Goal: Transaction & Acquisition: Purchase product/service

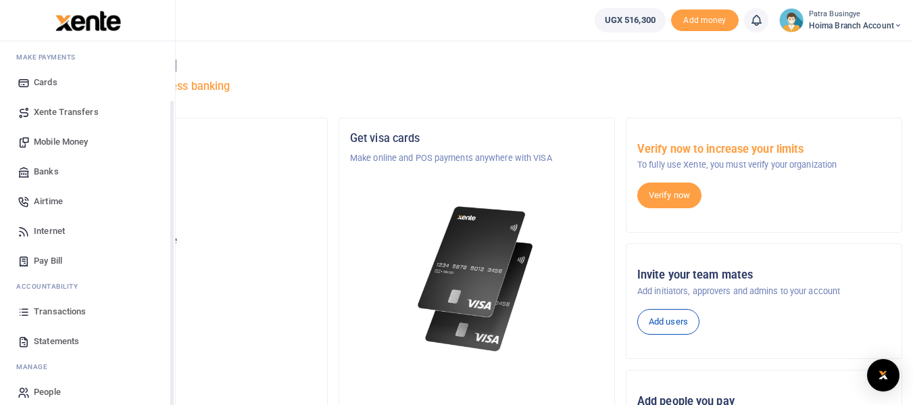
scroll to position [77, 0]
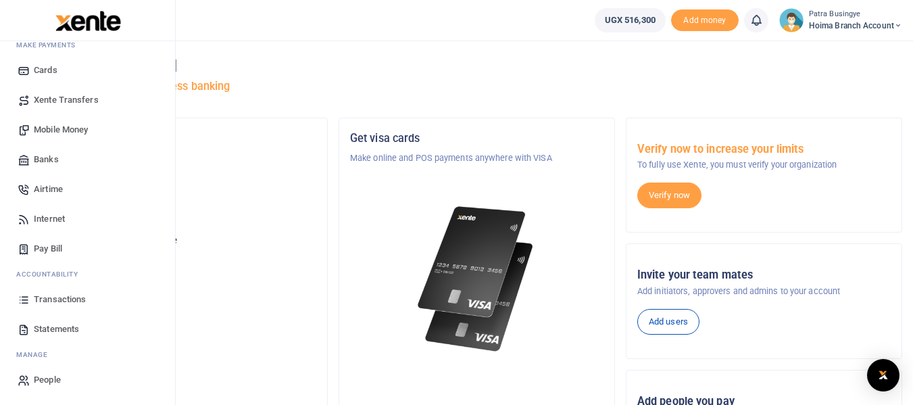
click at [44, 159] on span "Banks" at bounding box center [46, 160] width 25 height 14
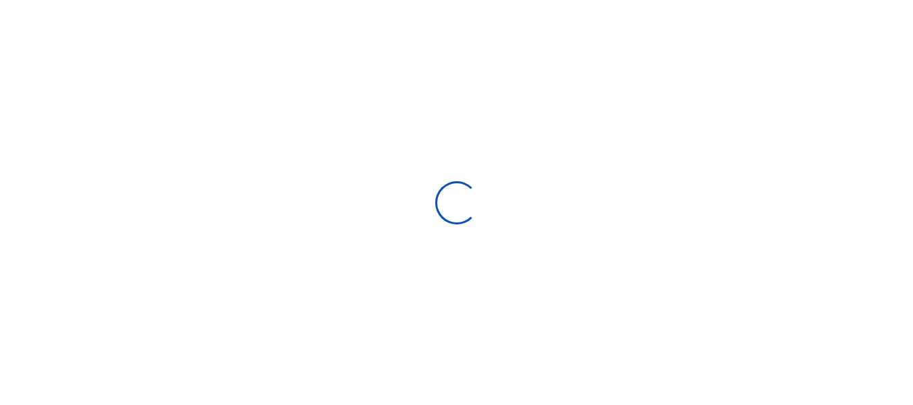
select select
select select "Loading bundles"
select select
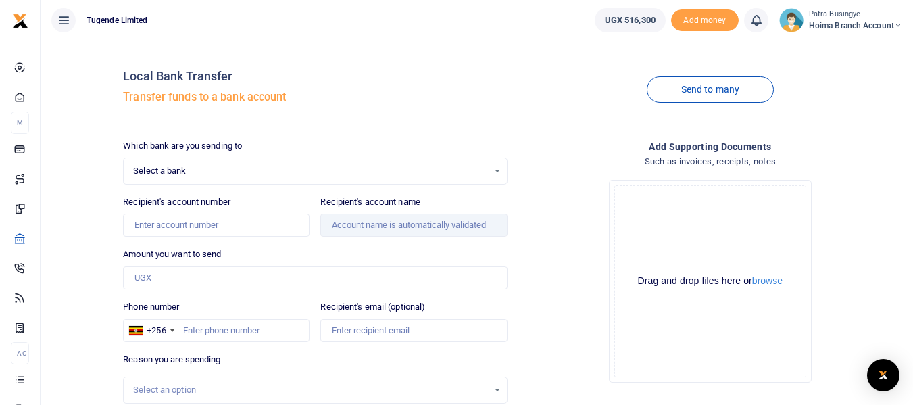
click at [500, 168] on div "Select a bank Select an option..." at bounding box center [315, 171] width 382 height 15
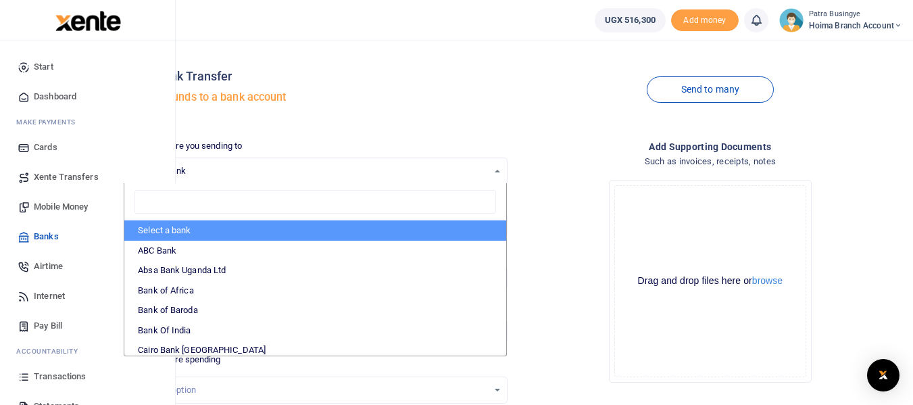
click at [44, 89] on link "Dashboard" at bounding box center [87, 97] width 153 height 30
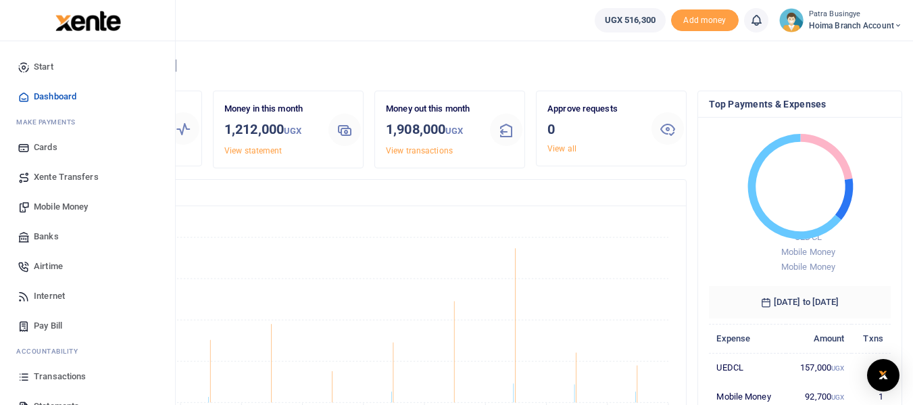
click at [71, 202] on span "Mobile Money" at bounding box center [61, 207] width 54 height 14
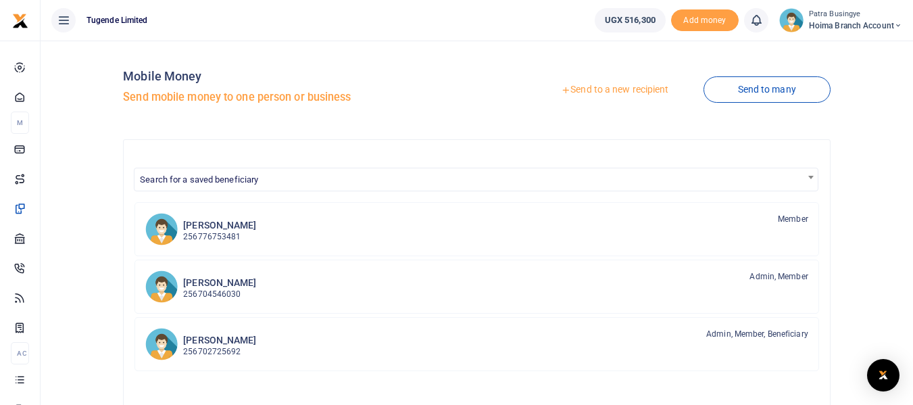
click at [614, 91] on link "Send to a new recipient" at bounding box center [614, 90] width 176 height 24
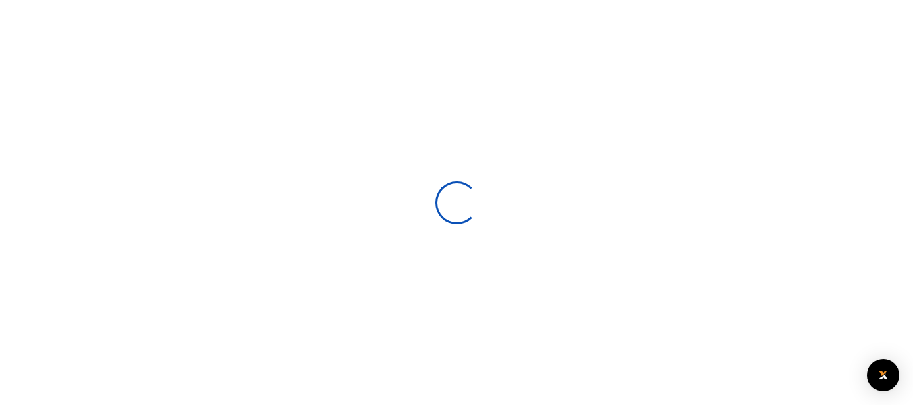
select select
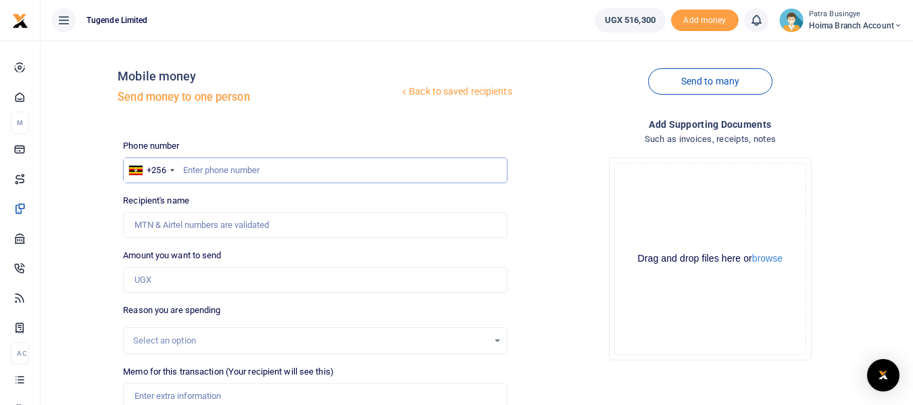
click at [197, 168] on input "text" at bounding box center [315, 170] width 384 height 26
type input "784225762"
type input "Ibra Kitandwe"
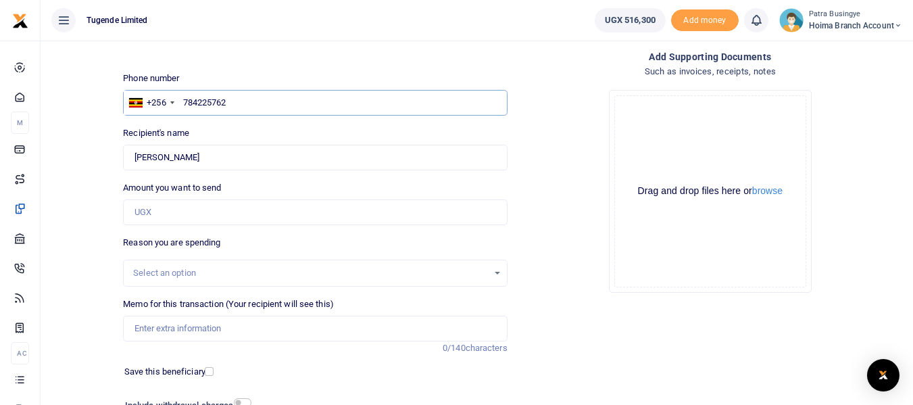
type input "784225762"
click at [184, 215] on input "Amount you want to send" at bounding box center [315, 212] width 384 height 26
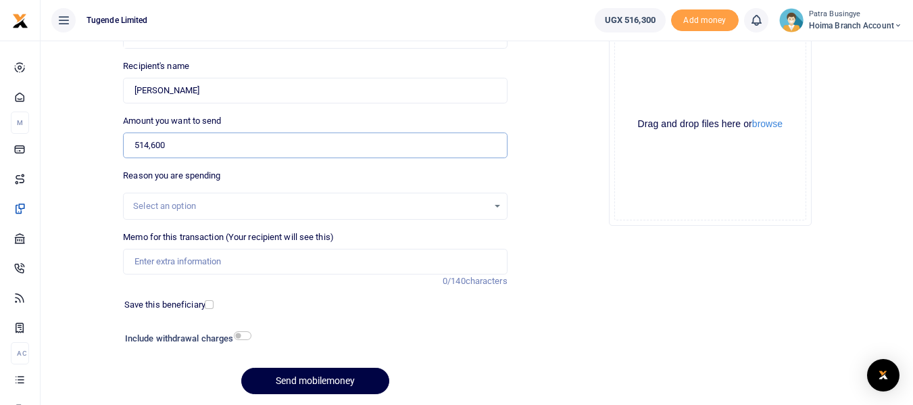
scroll to position [180, 0]
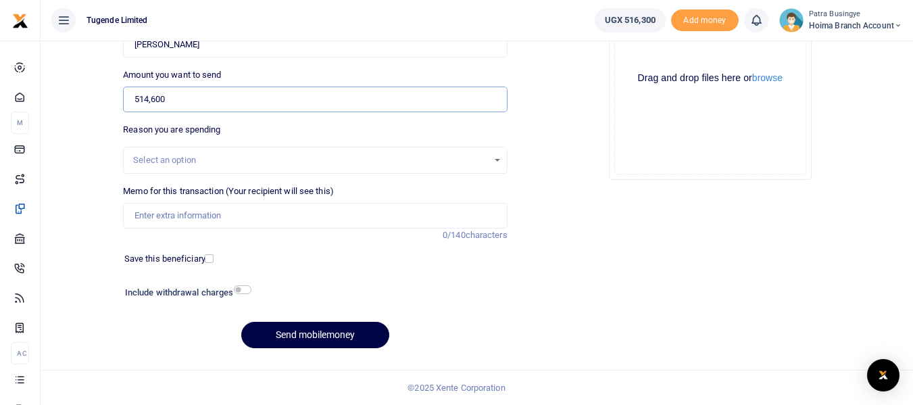
type input "514,600"
click at [170, 162] on div "Select an option" at bounding box center [310, 160] width 354 height 14
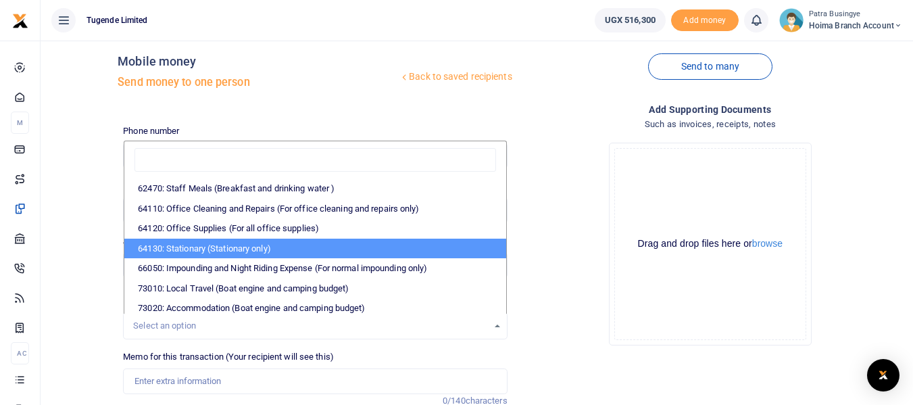
scroll to position [0, 0]
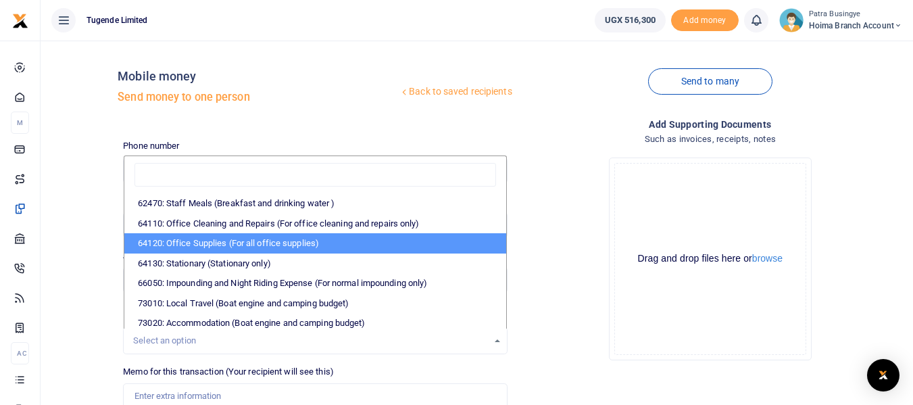
click at [556, 225] on div "Drop your files here Drag and drop files here or browse Powered by Uppy" at bounding box center [710, 259] width 384 height 224
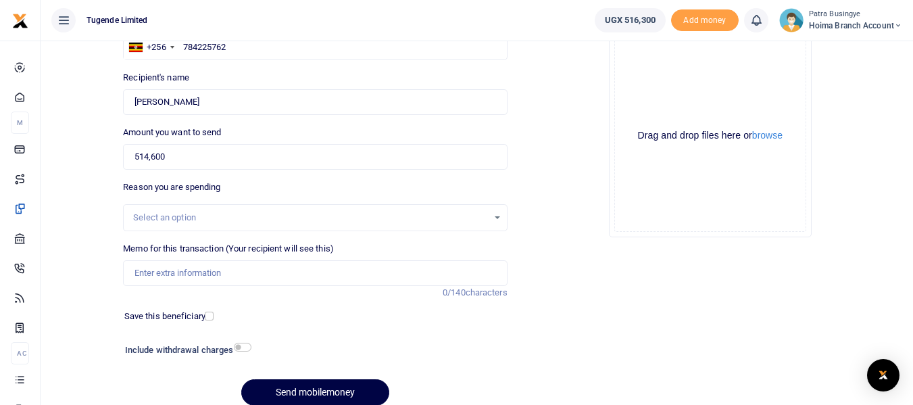
scroll to position [135, 0]
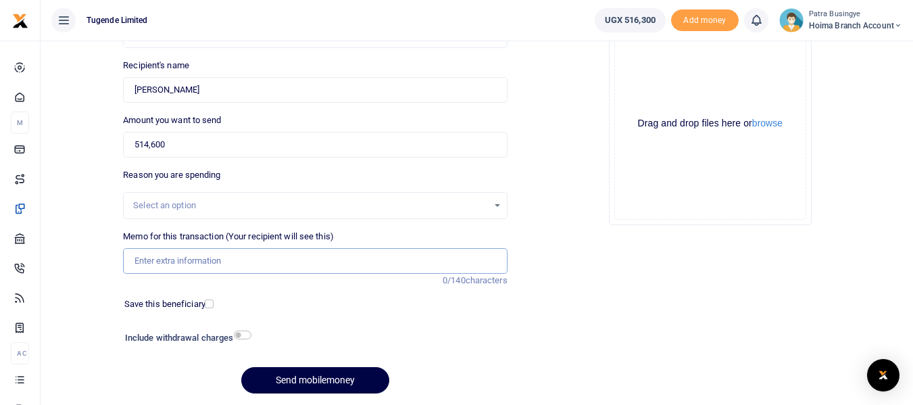
click at [157, 260] on input "Memo for this transaction (Your recipient will see this)" at bounding box center [315, 261] width 384 height 26
paste input "TLUG016487 Hoima internet for 3 months"
type input "TLUG016487 Hoima internet for 3 months"
click at [307, 374] on button "Send mobilemoney" at bounding box center [315, 380] width 148 height 26
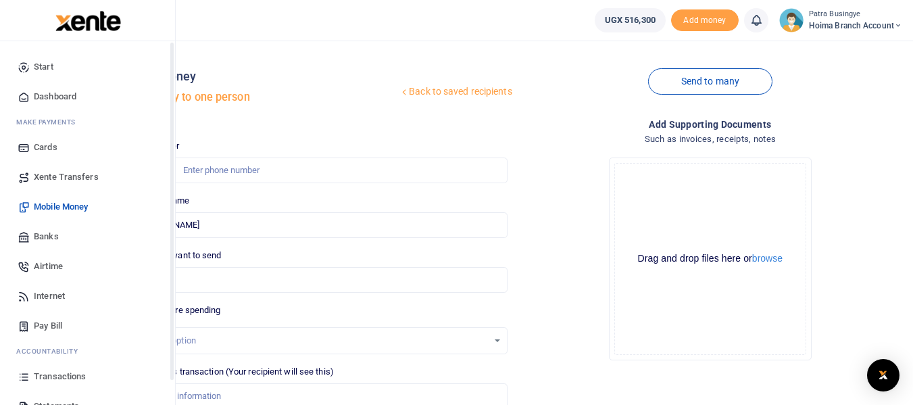
click at [45, 90] on span "Dashboard" at bounding box center [55, 97] width 43 height 14
click at [63, 95] on span "Dashboard" at bounding box center [55, 97] width 43 height 14
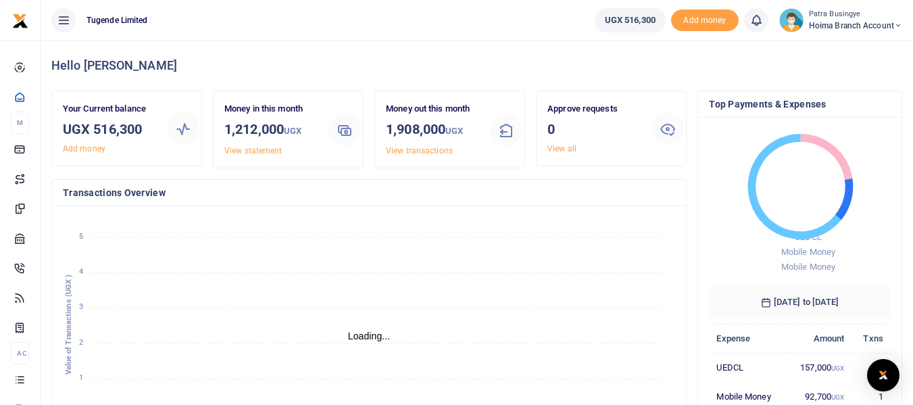
scroll to position [11, 11]
click at [248, 149] on link "View statement" at bounding box center [252, 150] width 57 height 9
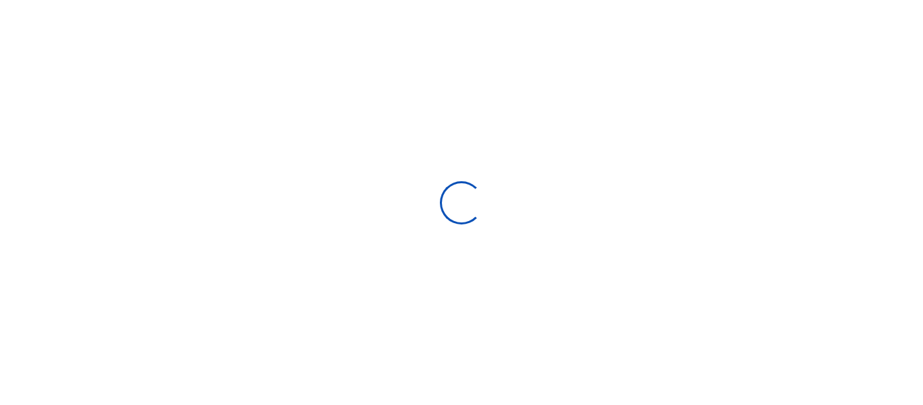
select select "ALL"
type input "[DATE] - [DATE]"
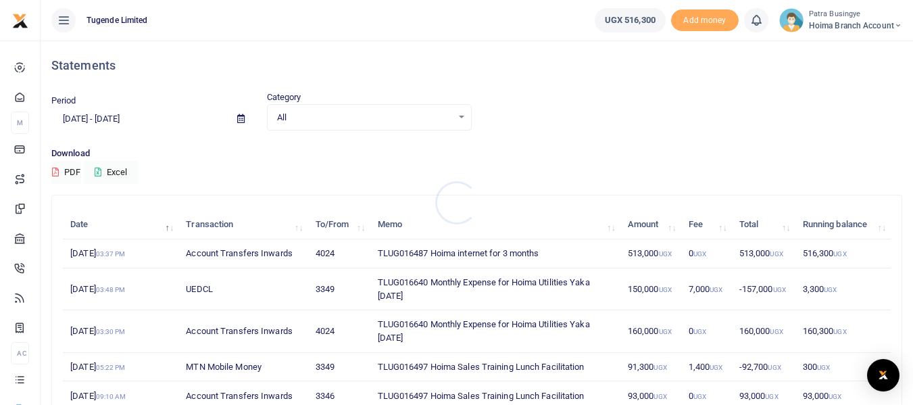
scroll to position [68, 0]
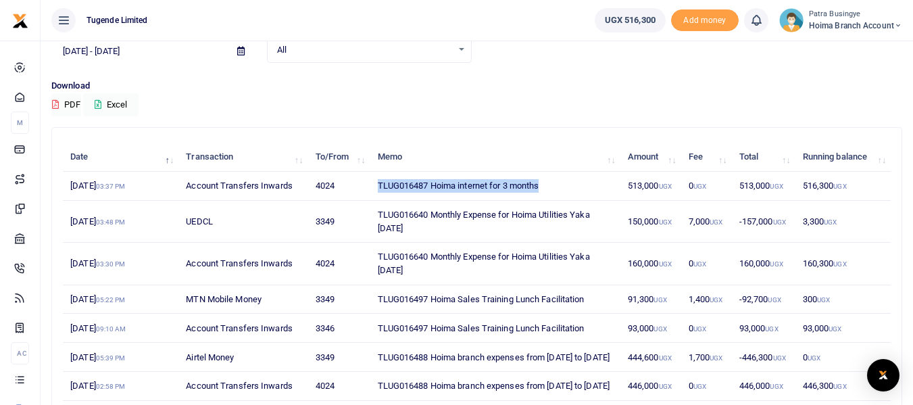
drag, startPoint x: 373, startPoint y: 187, endPoint x: 568, endPoint y: 193, distance: 195.4
click at [572, 188] on td "TLUG016487 Hoima internet for 3 months" at bounding box center [495, 186] width 250 height 29
copy td "TLUG016487 Hoima internet for 3 months"
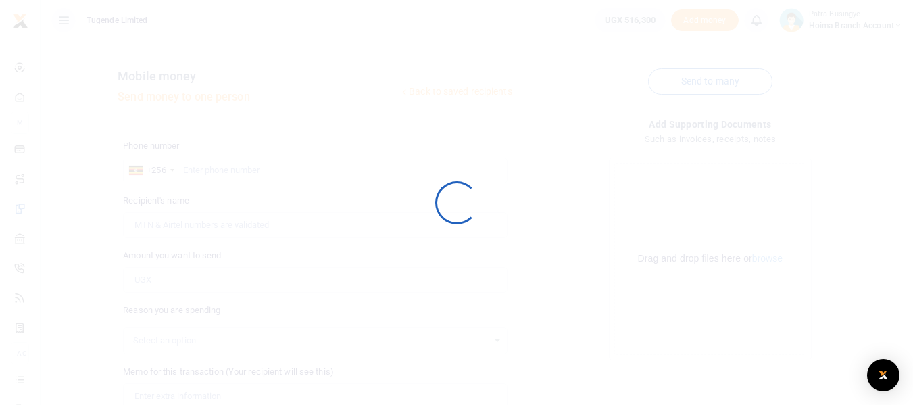
scroll to position [135, 0]
